Goal: Obtain resource: Obtain resource

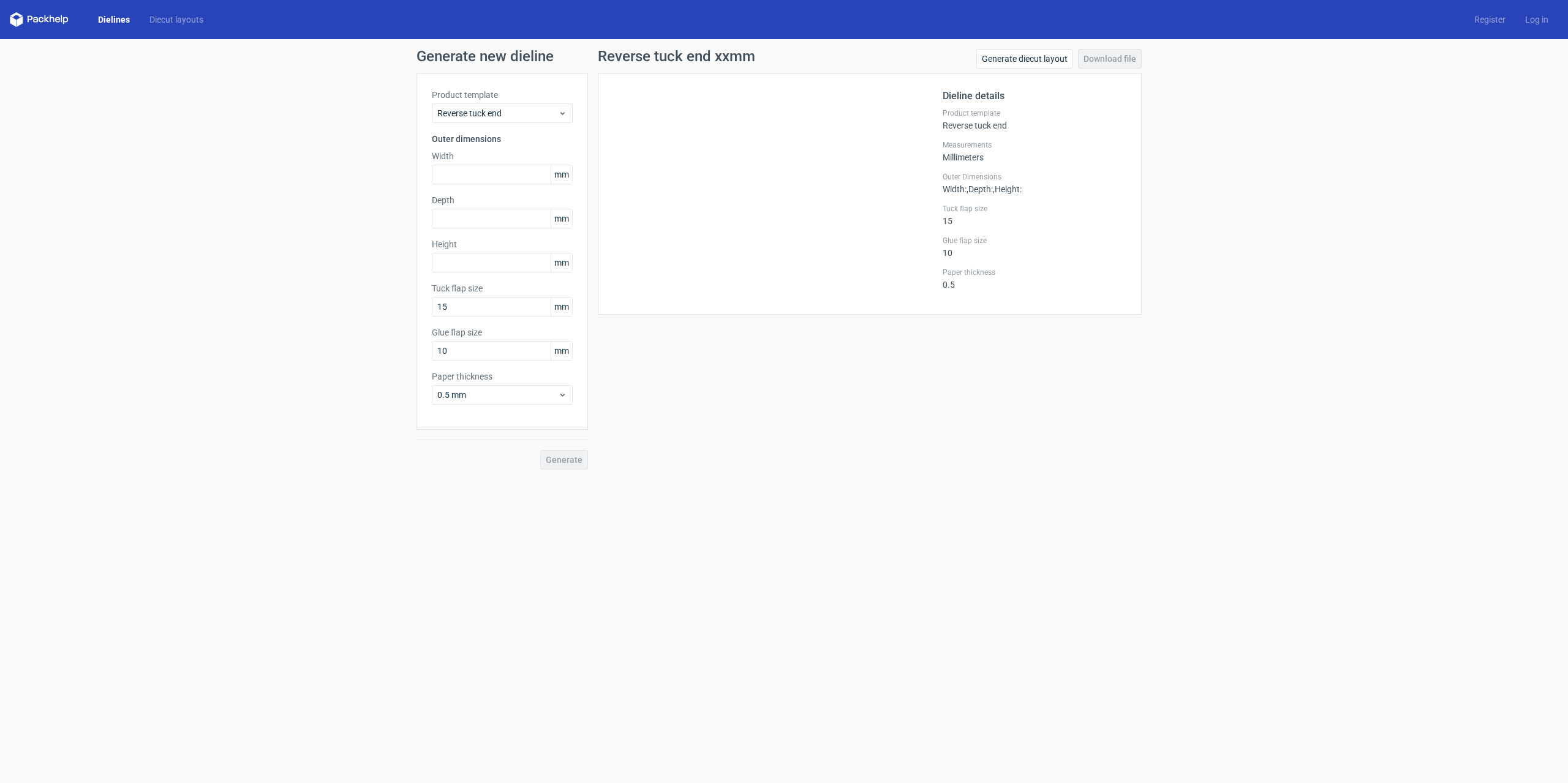
click at [509, 59] on h1 "Generate new dieline" at bounding box center [784, 56] width 735 height 15
click at [117, 20] on link "Dielines" at bounding box center [114, 19] width 52 height 12
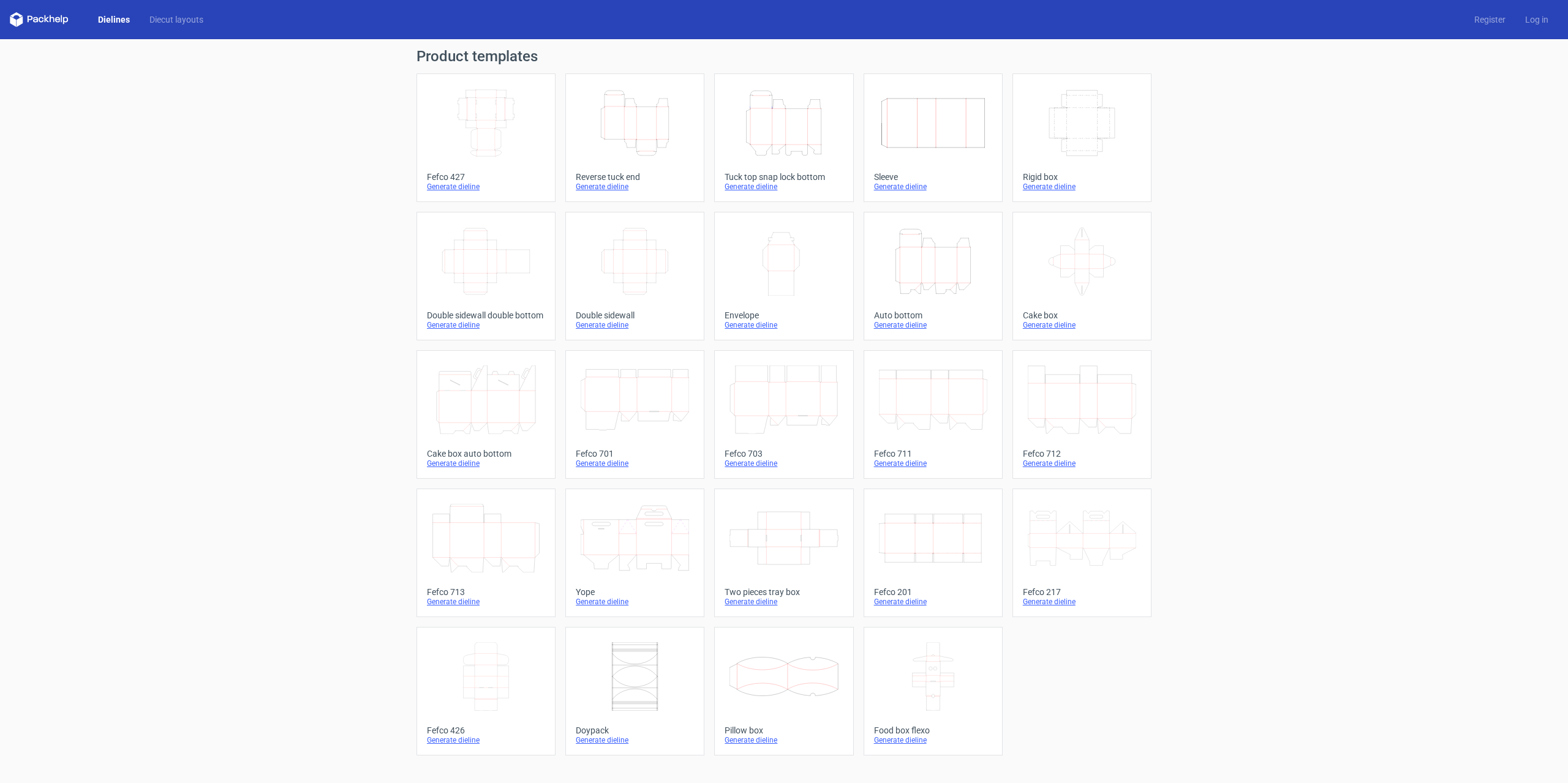
click at [953, 262] on icon "Height Depth Width" at bounding box center [933, 262] width 108 height 68
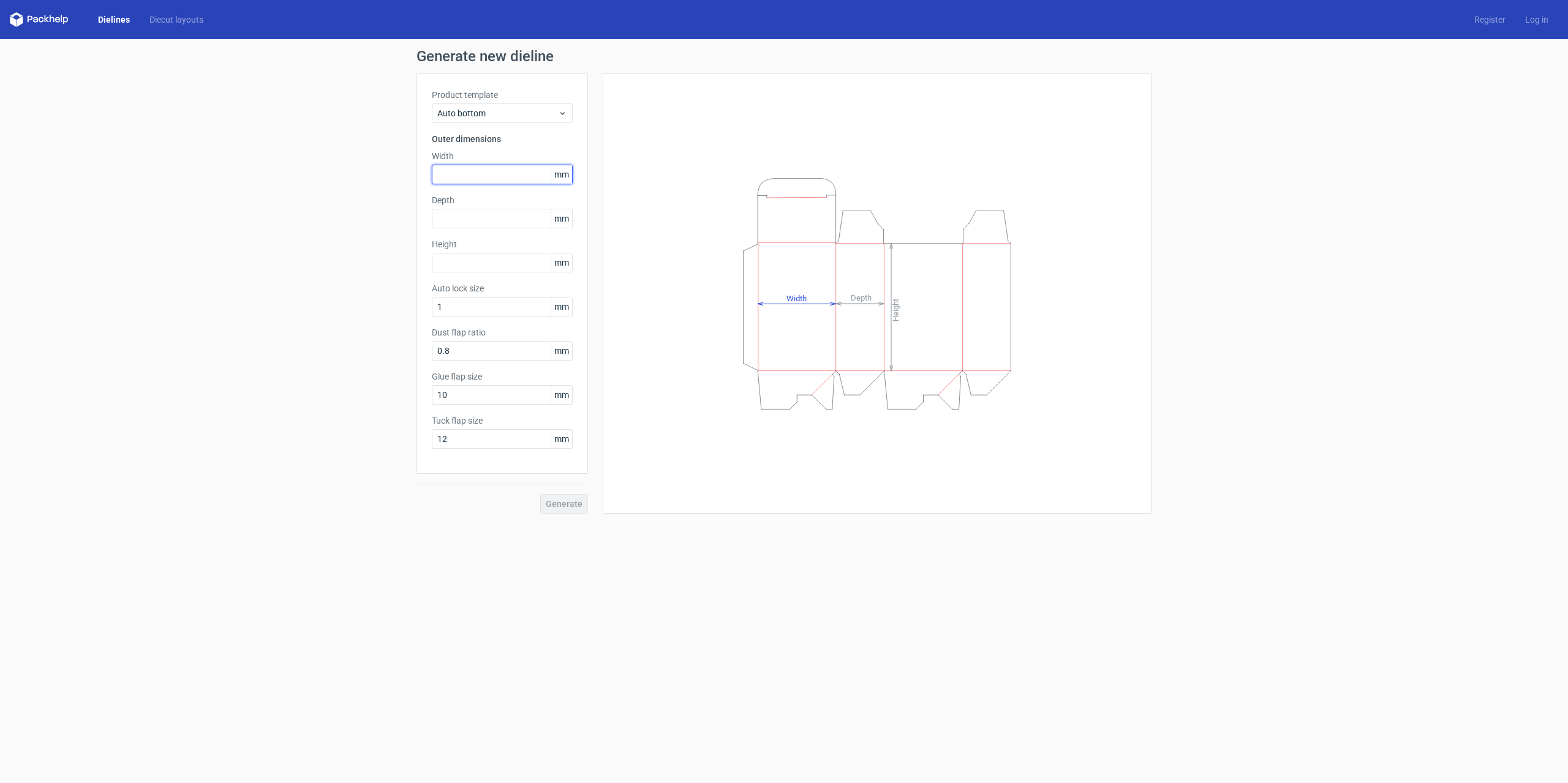
click at [455, 171] on input "text" at bounding box center [501, 174] width 141 height 19
type input "40"
type input "120"
click at [559, 505] on span "Generate" at bounding box center [564, 504] width 37 height 9
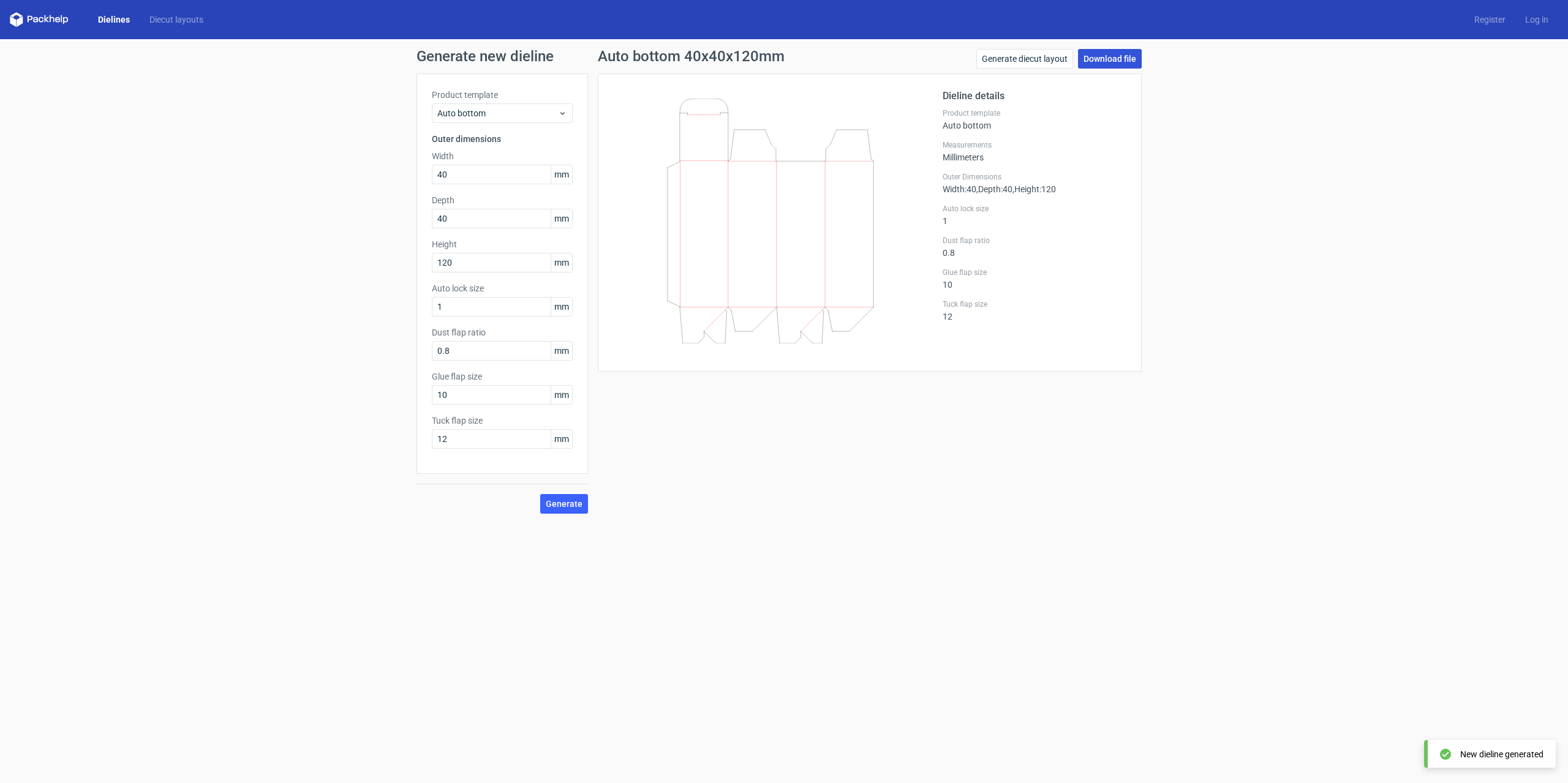
click at [1109, 56] on link "Download file" at bounding box center [1110, 59] width 64 height 19
drag, startPoint x: 992, startPoint y: 128, endPoint x: 944, endPoint y: 128, distance: 48.0
click at [944, 128] on div "Product template Auto bottom" at bounding box center [1034, 119] width 184 height 22
copy div "Auto bottom"
